Goal: Navigation & Orientation: Understand site structure

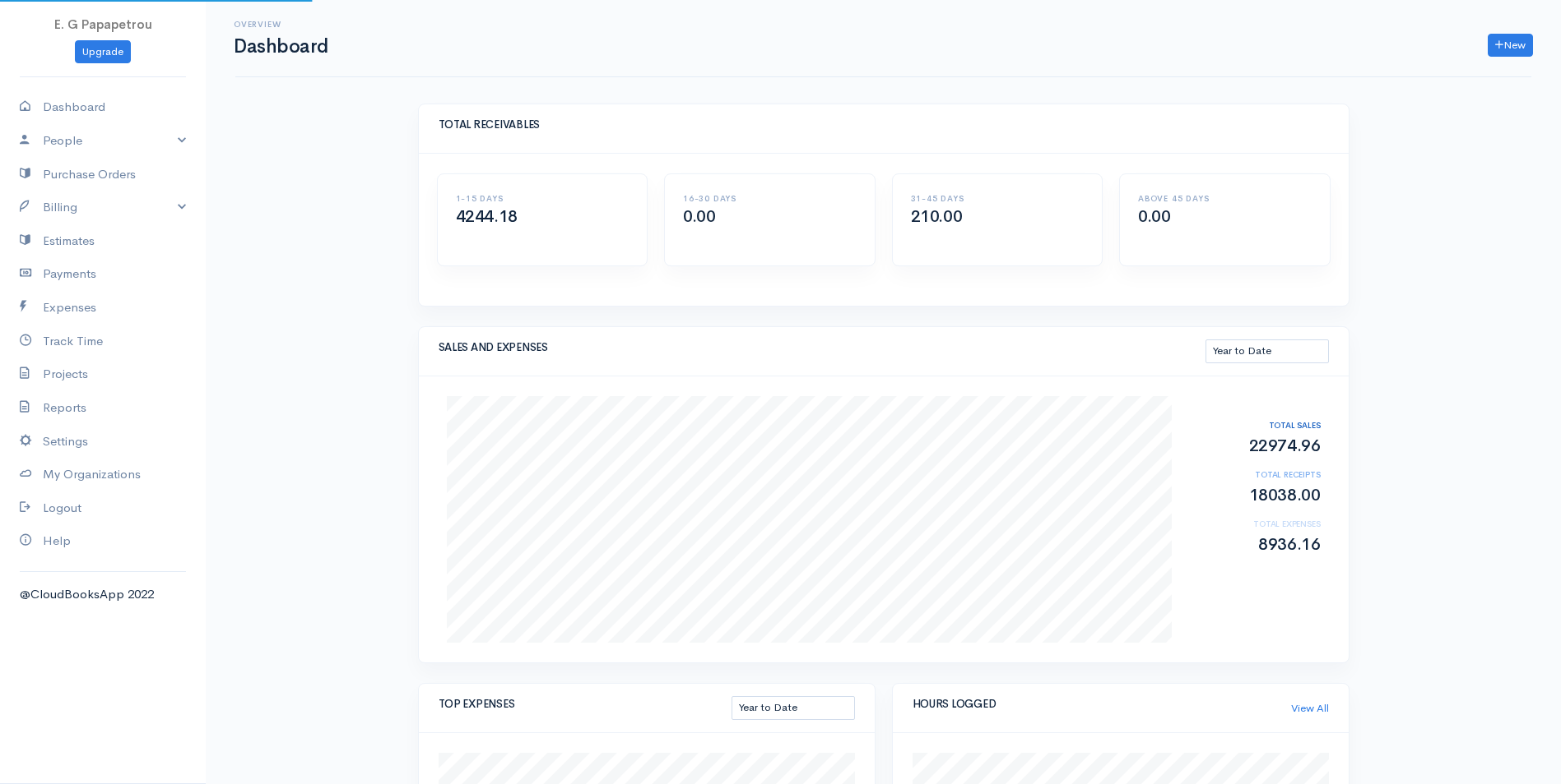
select select "thistoyear"
click at [93, 179] on link "Purchase Orders" at bounding box center [102, 174] width 205 height 33
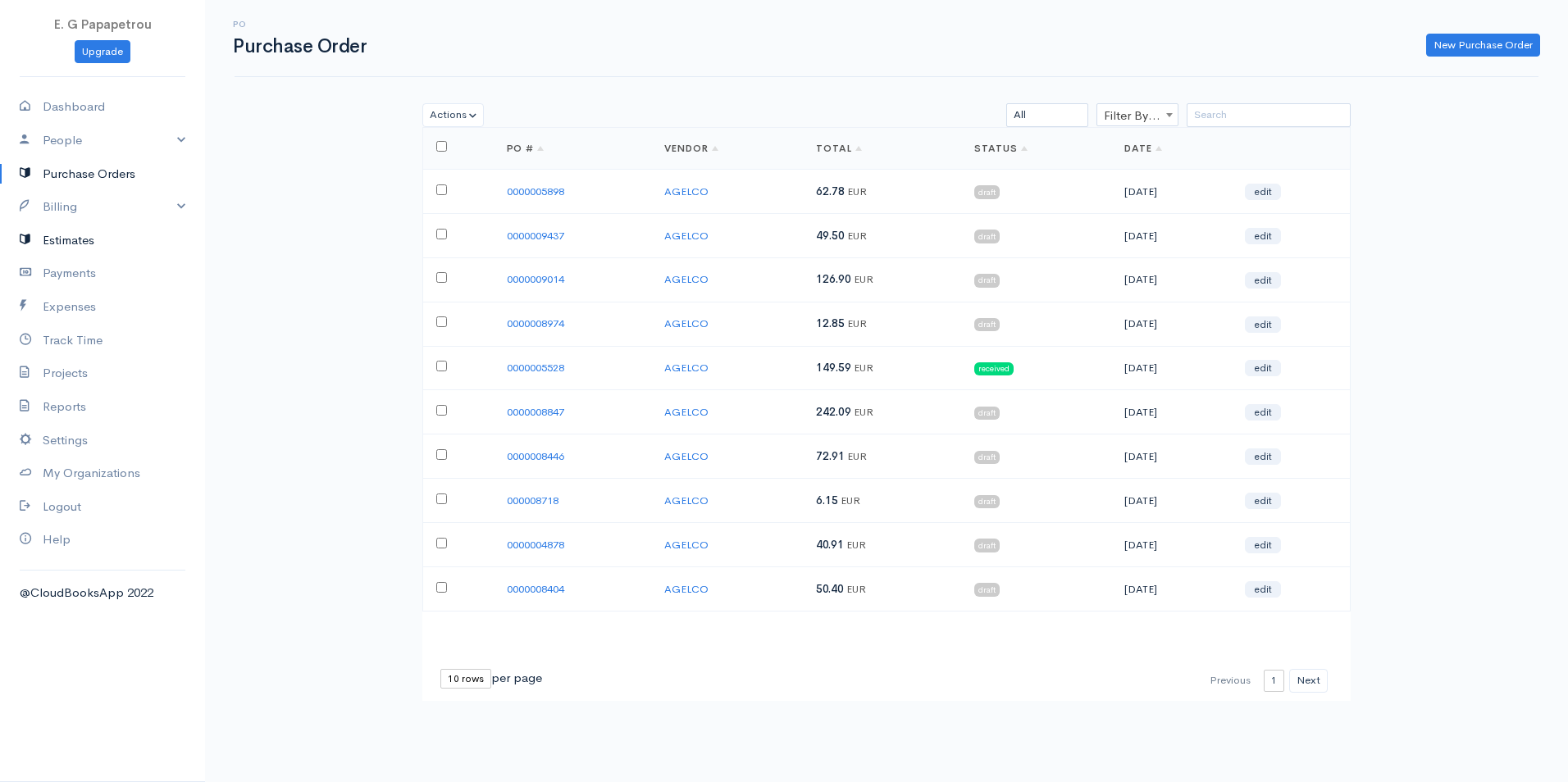
click at [72, 235] on link "Estimates" at bounding box center [102, 241] width 205 height 33
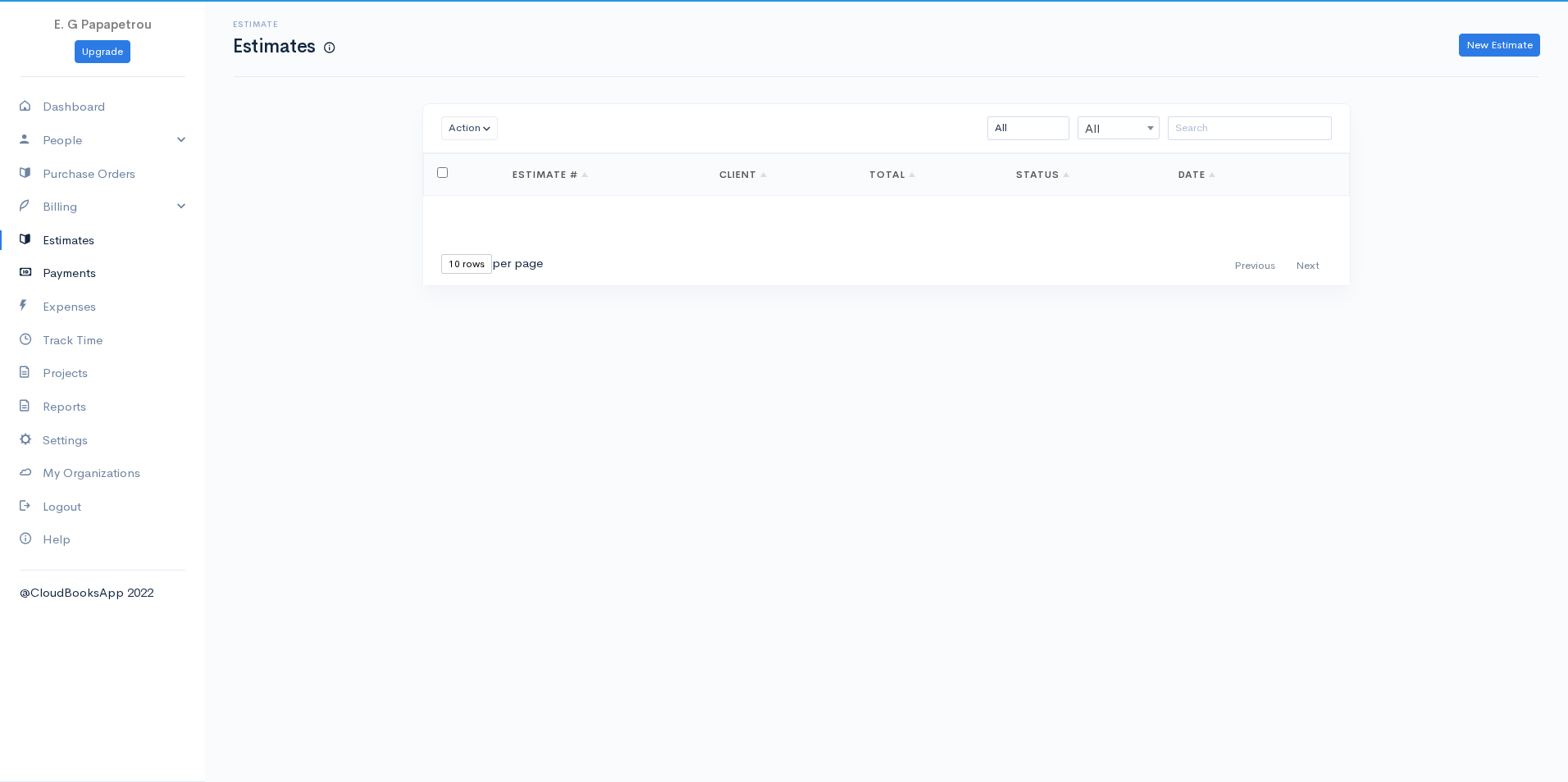
click at [76, 272] on link "Payments" at bounding box center [102, 273] width 205 height 33
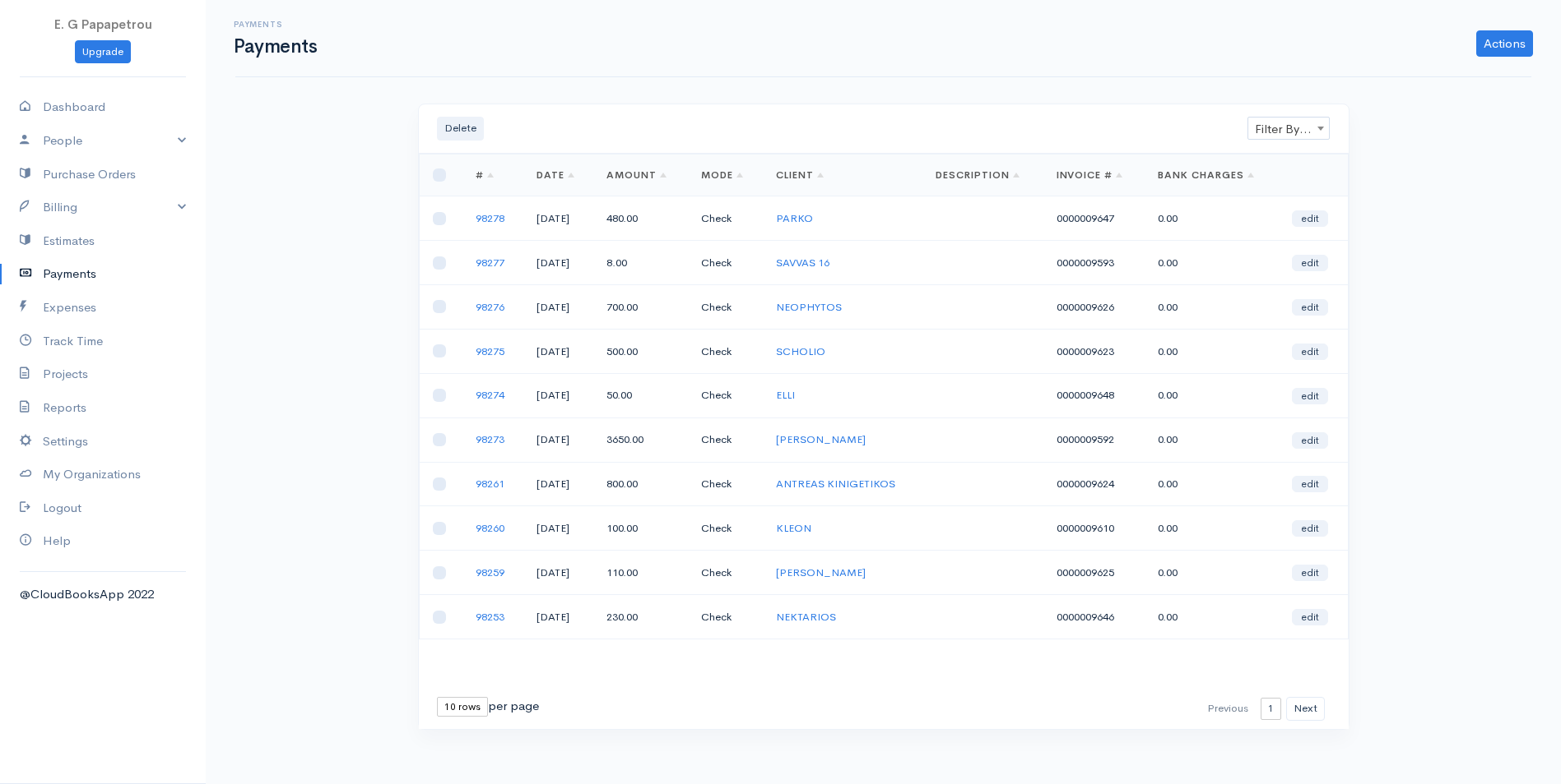
click at [476, 711] on select "10 rows 25 rows 50 rows" at bounding box center [463, 706] width 51 height 19
select select "50"
click at [437, 697] on select "10 rows 25 rows 50 rows" at bounding box center [463, 706] width 51 height 19
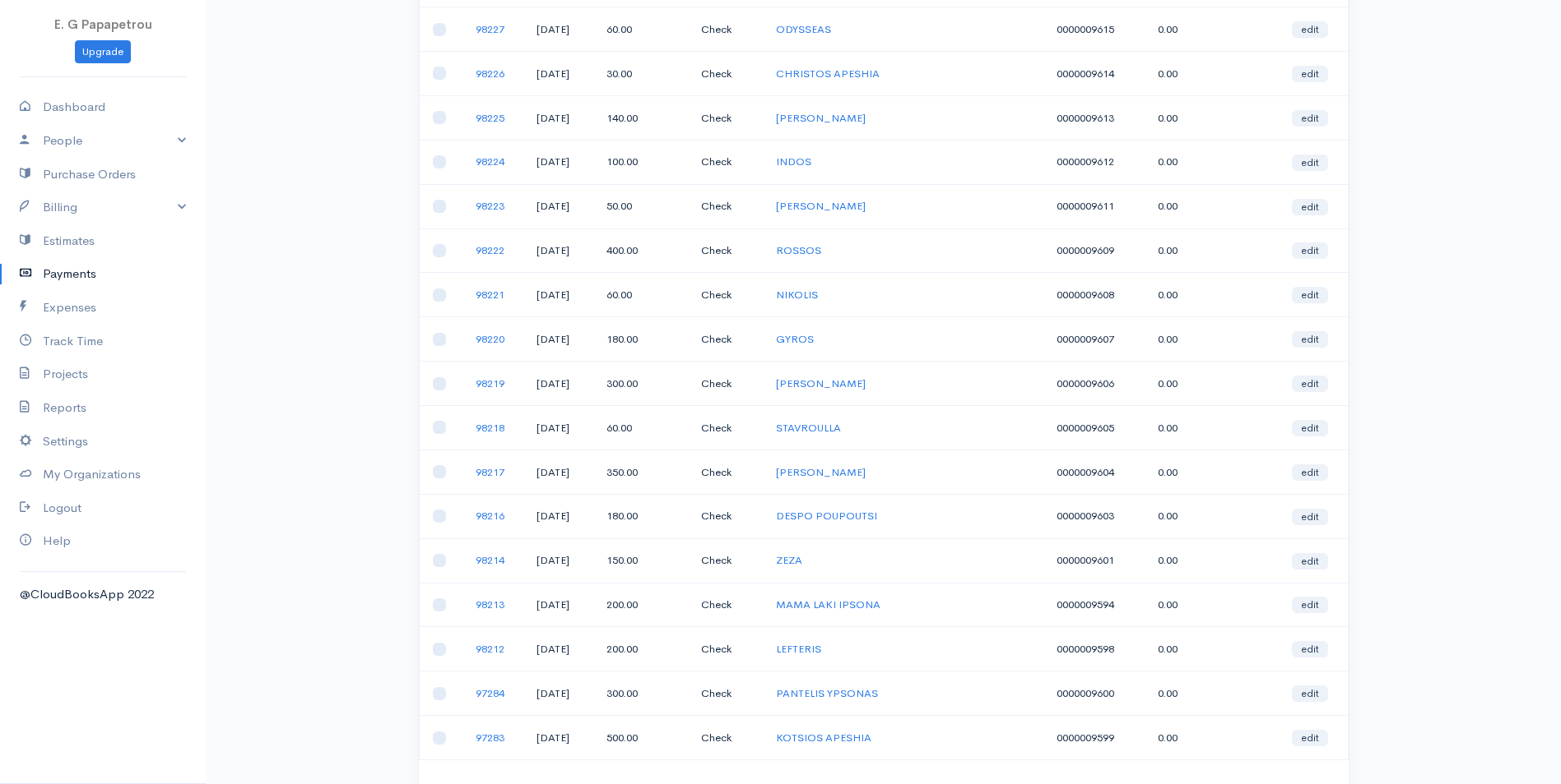
scroll to position [1794, 0]
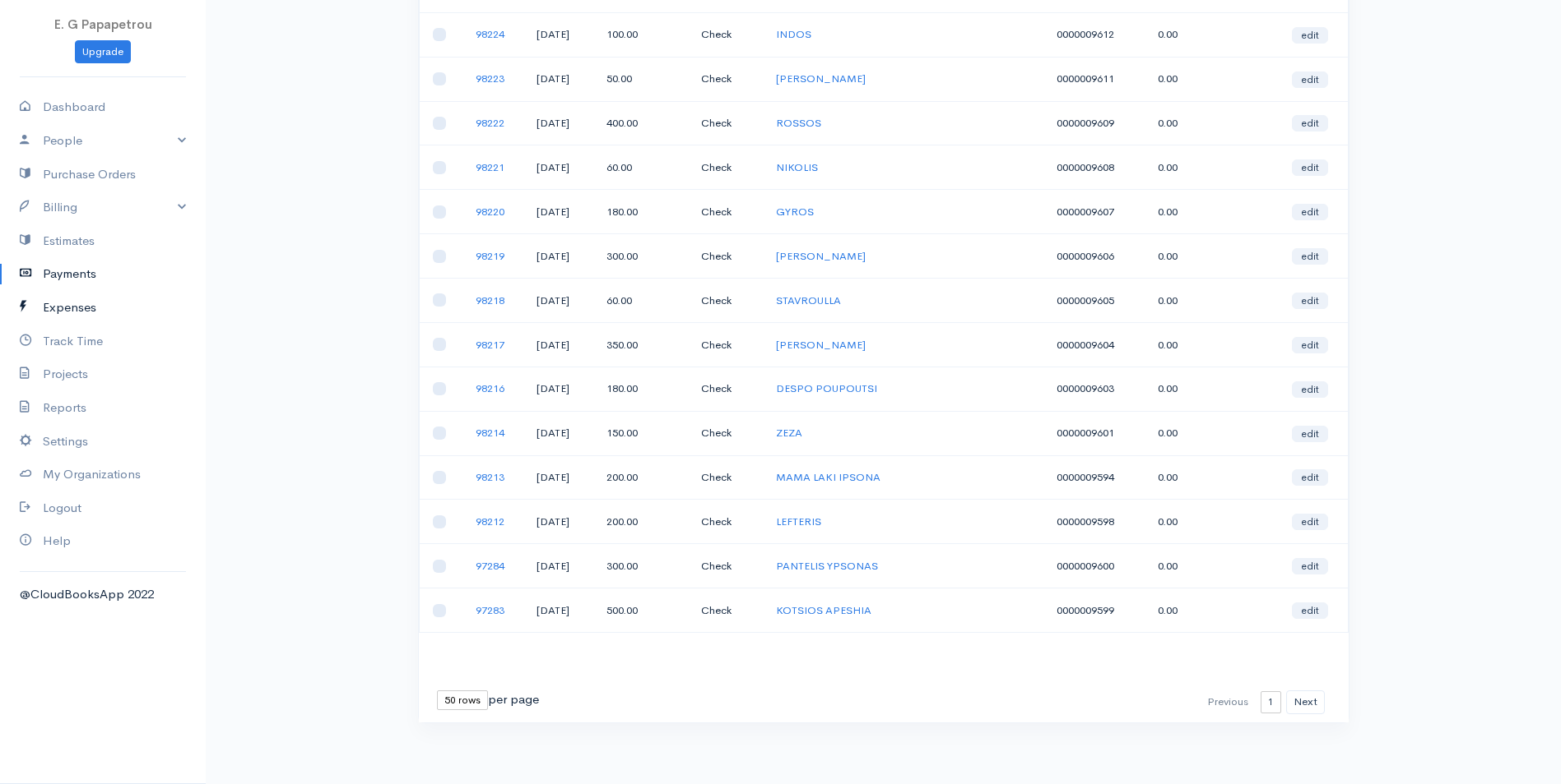
click at [80, 300] on link "Expenses" at bounding box center [102, 307] width 205 height 33
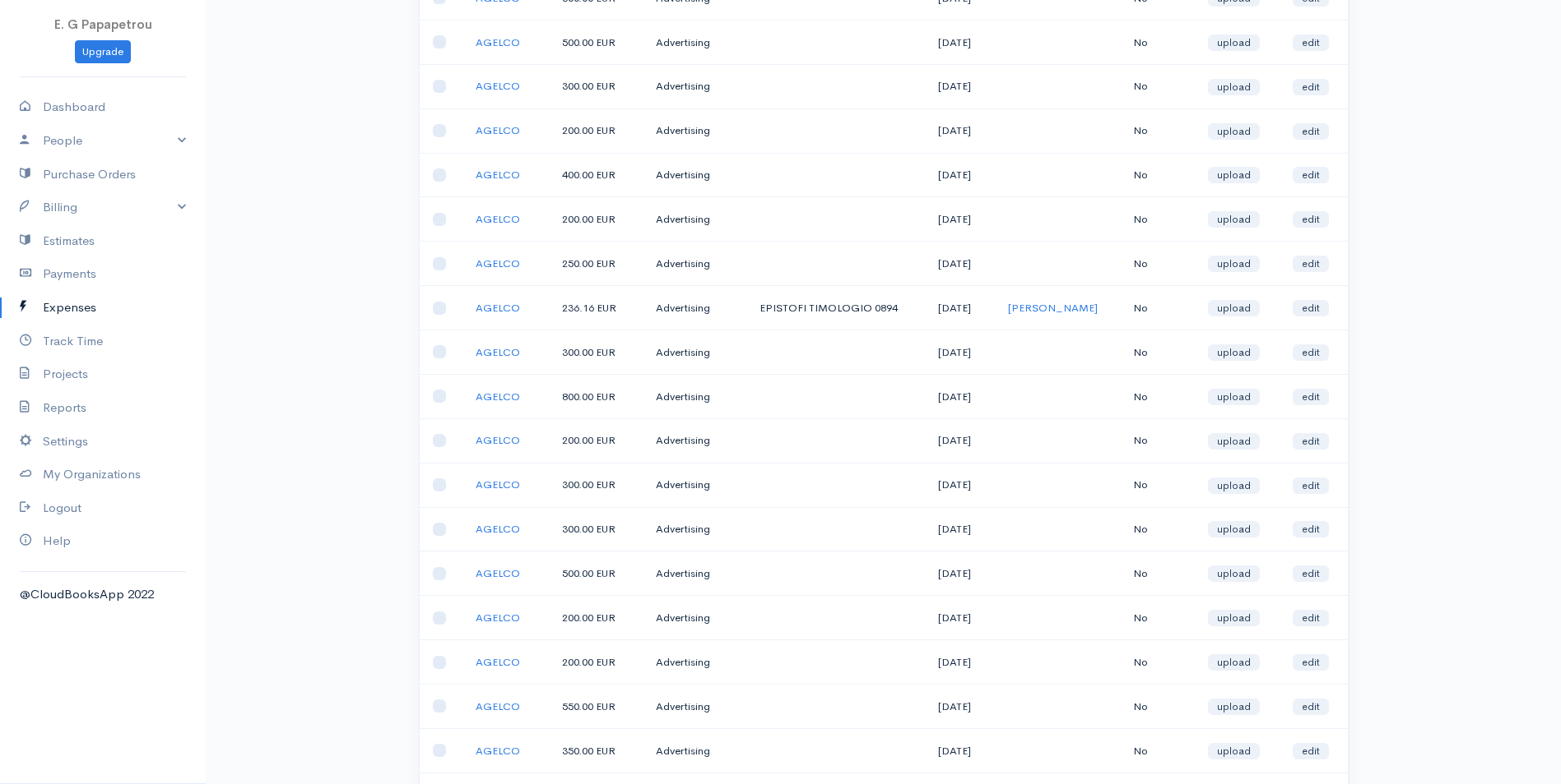
scroll to position [304, 0]
